Goal: Task Accomplishment & Management: Manage account settings

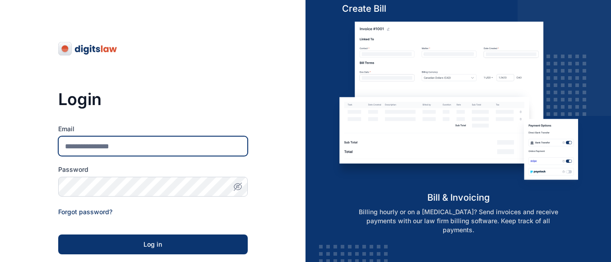
type input "**********"
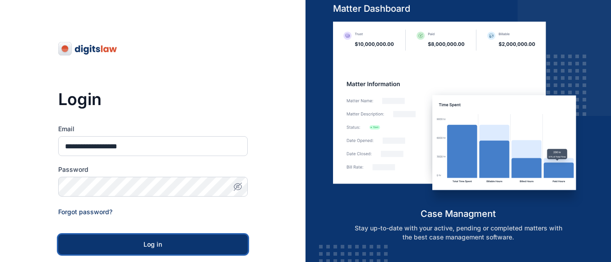
click at [144, 243] on div "Log in" at bounding box center [153, 244] width 161 height 9
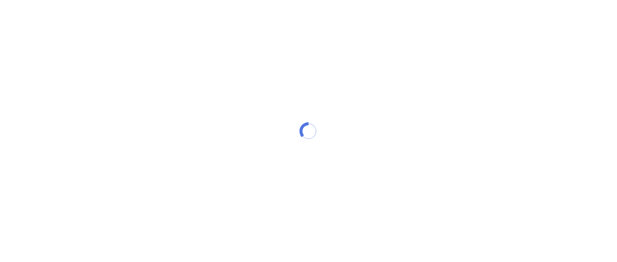
drag, startPoint x: 0, startPoint y: 0, endPoint x: 616, endPoint y: 128, distance: 629.5
click at [616, 128] on div at bounding box center [308, 131] width 617 height 262
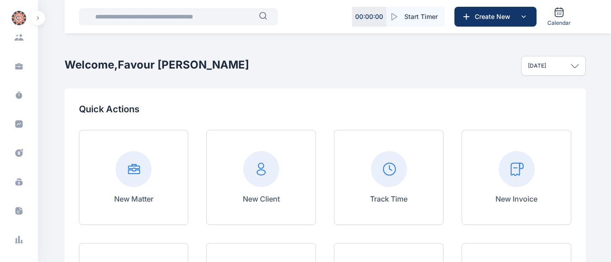
scroll to position [143, 0]
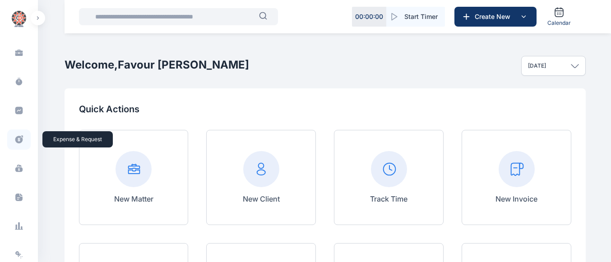
click at [17, 138] on icon at bounding box center [19, 140] width 8 height 8
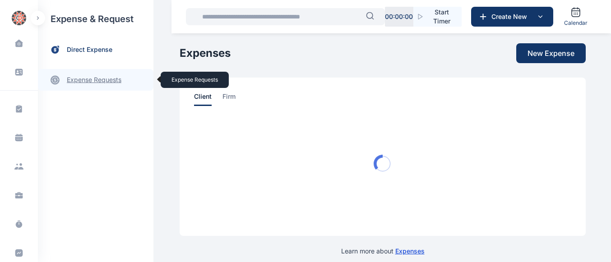
click at [80, 83] on link "expense requests expense requests" at bounding box center [96, 80] width 116 height 22
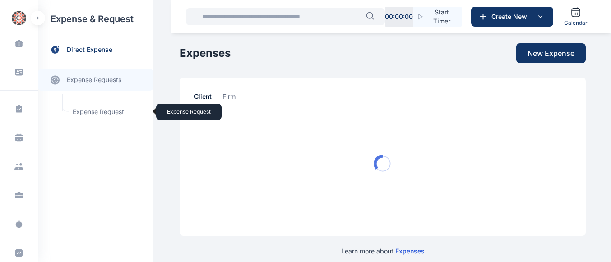
click at [87, 115] on span "Expense Request Expense Request" at bounding box center [108, 111] width 82 height 17
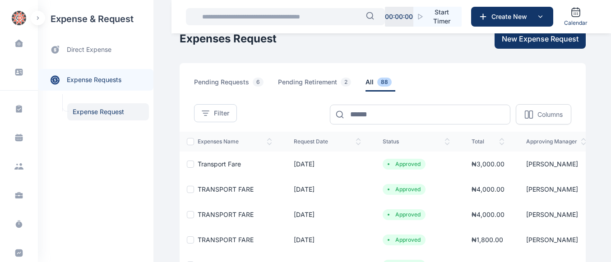
scroll to position [10, 0]
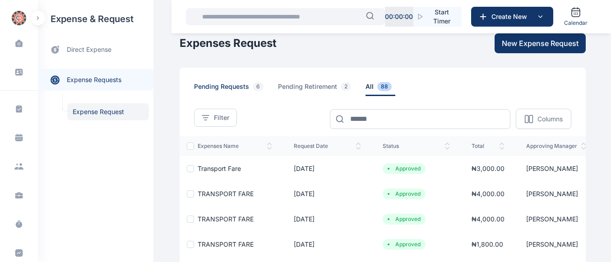
click at [223, 90] on span "pending requests 6" at bounding box center [230, 89] width 73 height 14
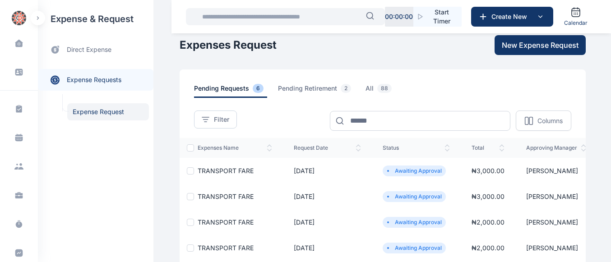
scroll to position [10, 0]
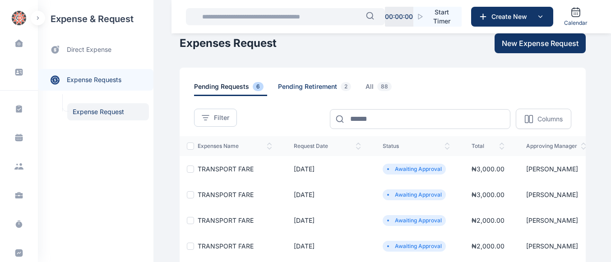
click at [313, 85] on span "pending retirement 2" at bounding box center [316, 89] width 77 height 14
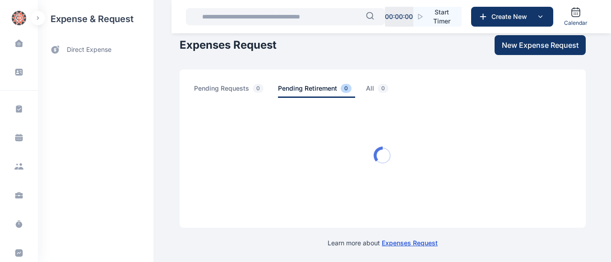
click at [313, 85] on span "pending retirement 0" at bounding box center [316, 91] width 77 height 14
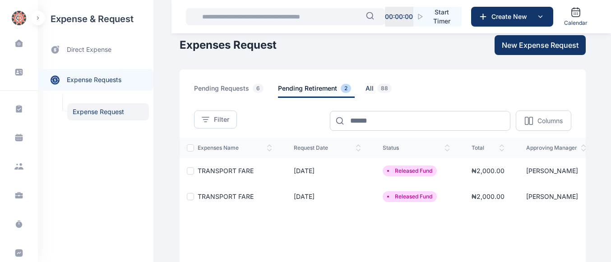
click at [377, 88] on span "88" at bounding box center [384, 88] width 14 height 9
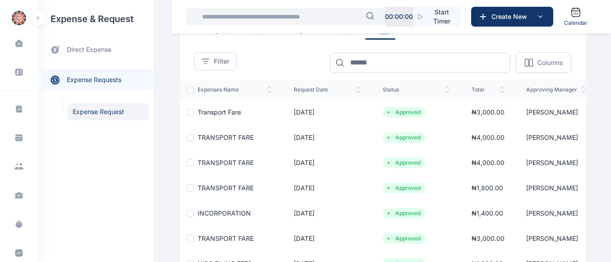
scroll to position [68, 0]
